Goal: Navigation & Orientation: Find specific page/section

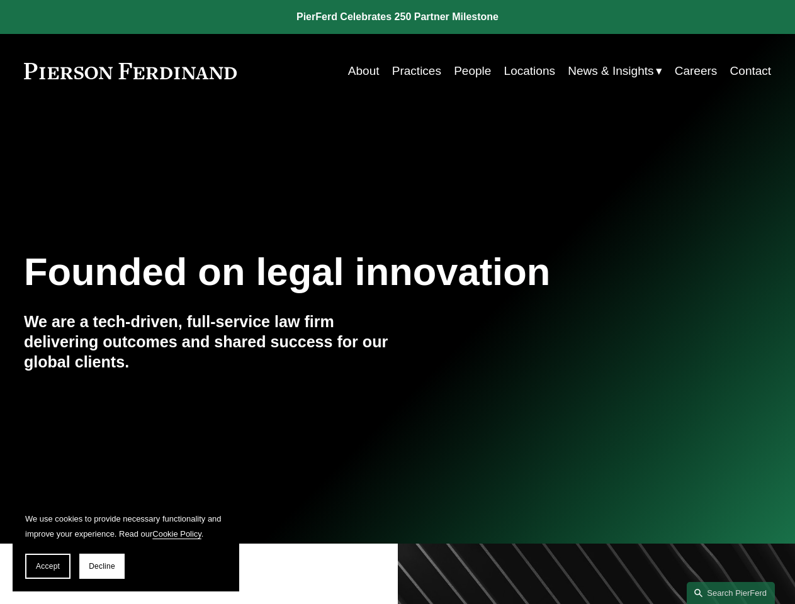
click at [48, 567] on span "Accept" at bounding box center [48, 566] width 24 height 9
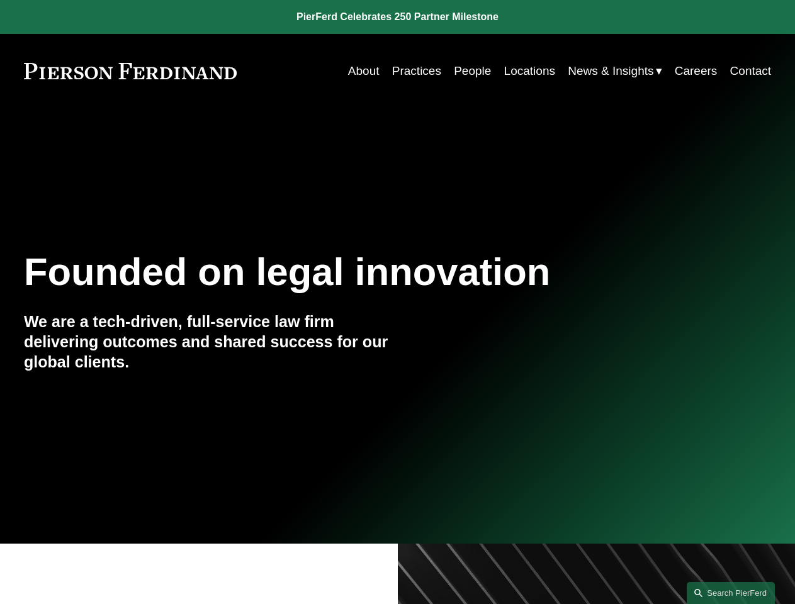
click at [731, 593] on link "Search this site" at bounding box center [731, 593] width 88 height 22
